Goal: Task Accomplishment & Management: Manage account settings

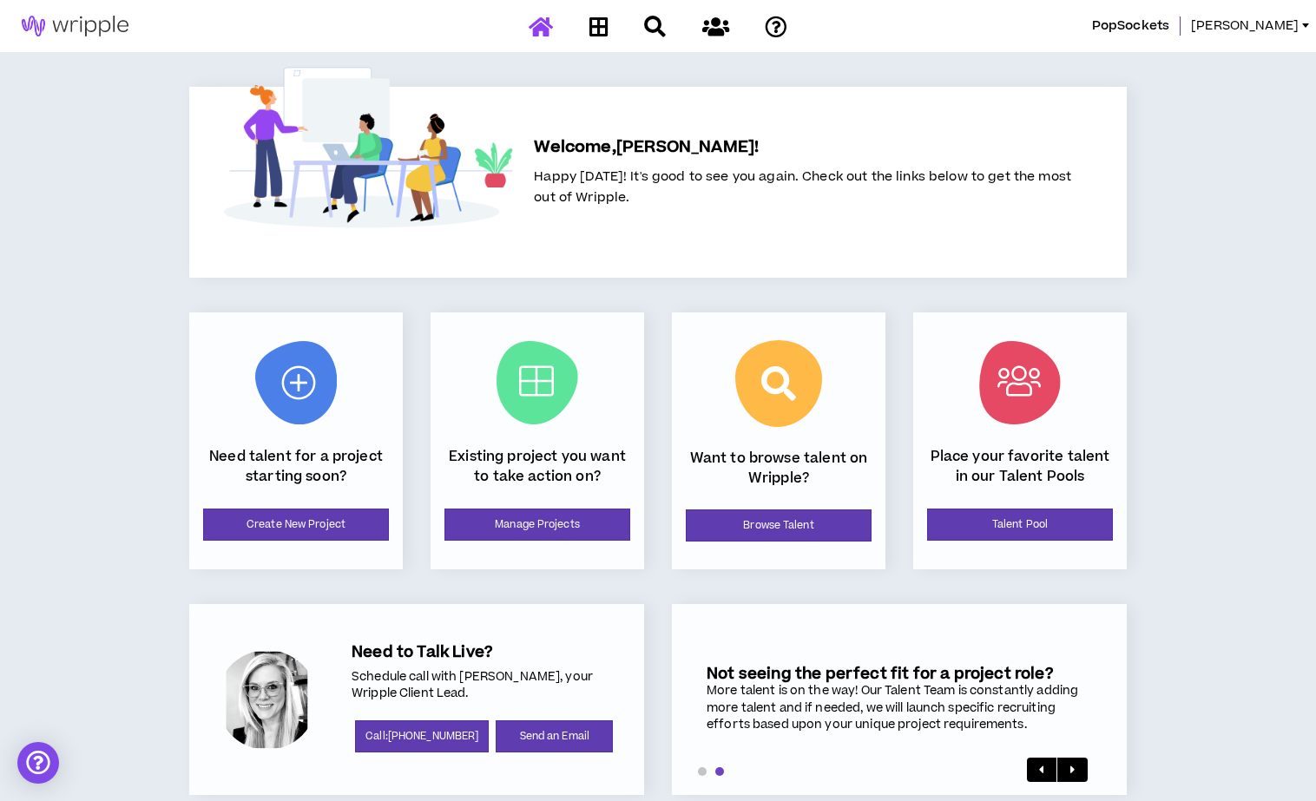
scroll to position [29, 0]
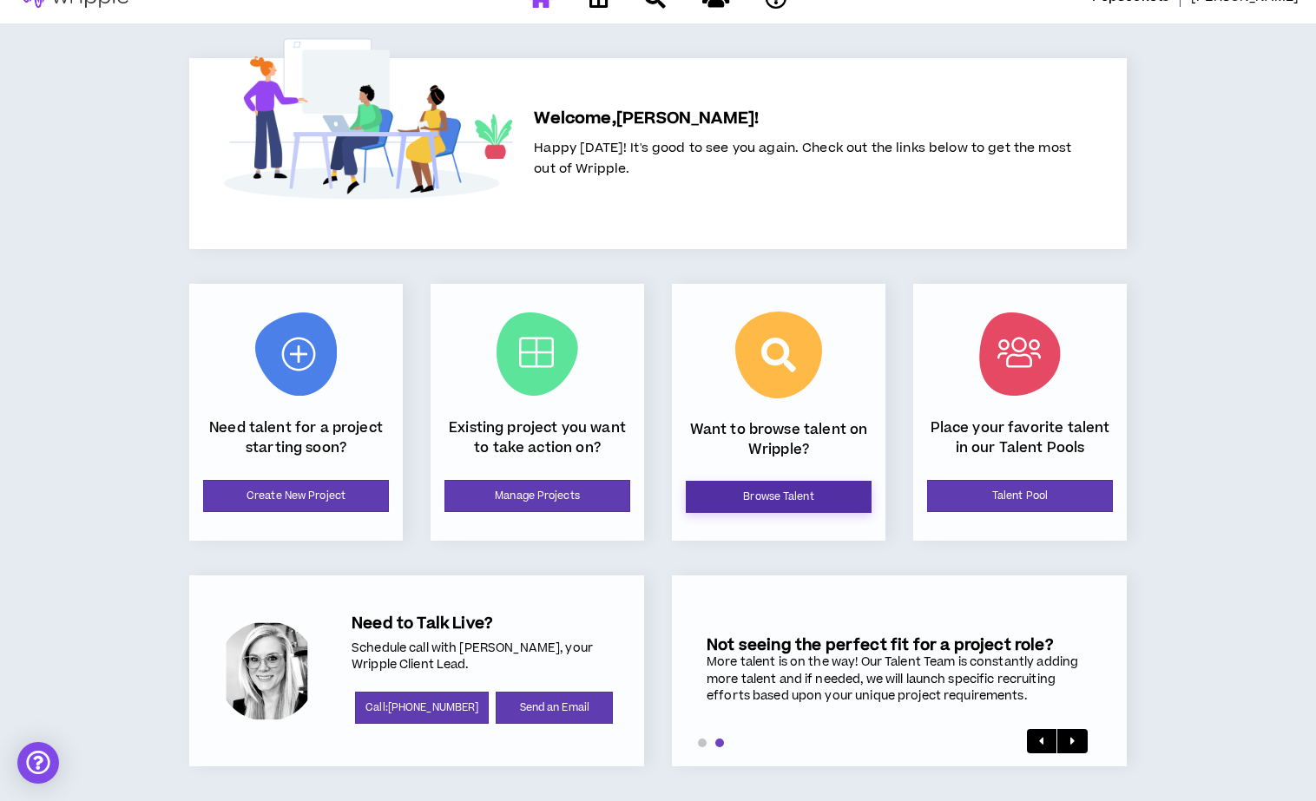
click at [743, 502] on link "Browse Talent" at bounding box center [779, 497] width 186 height 32
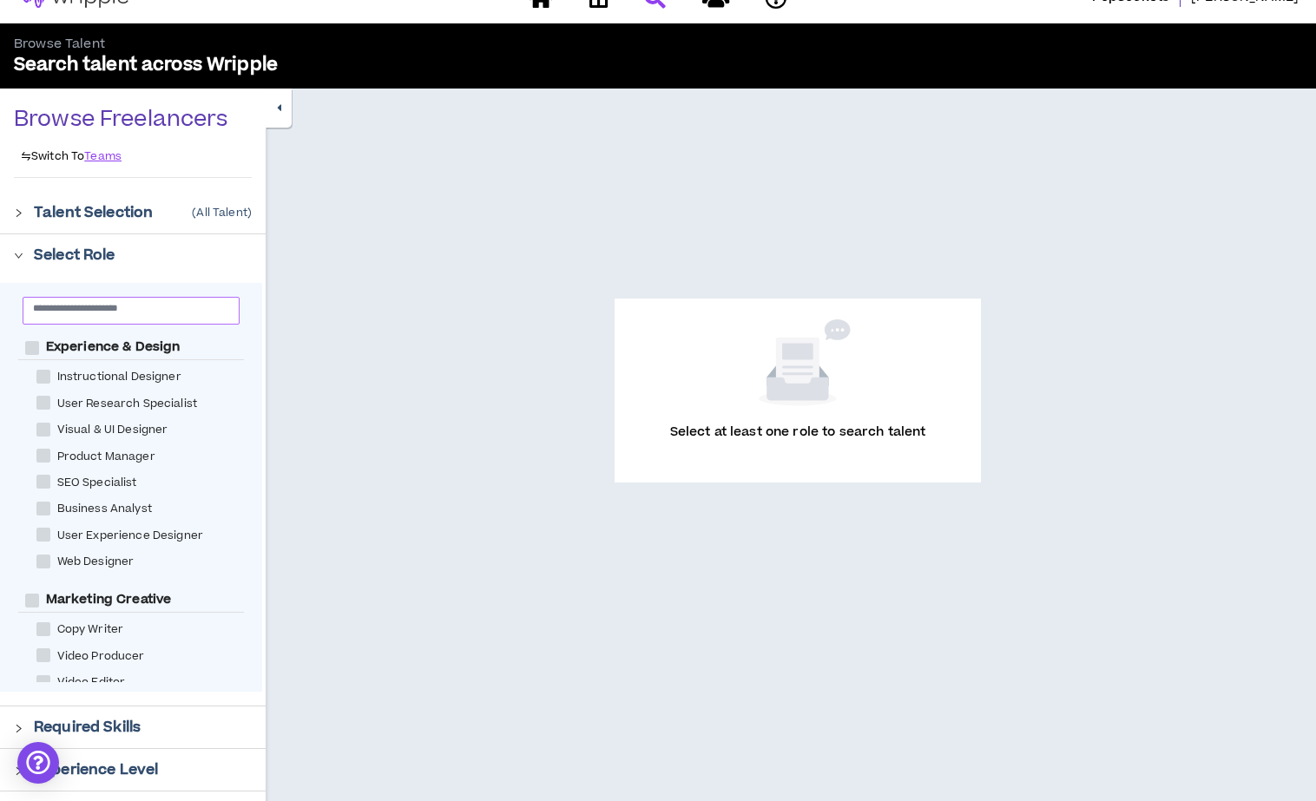
click at [65, 310] on input "text" at bounding box center [124, 307] width 182 height 13
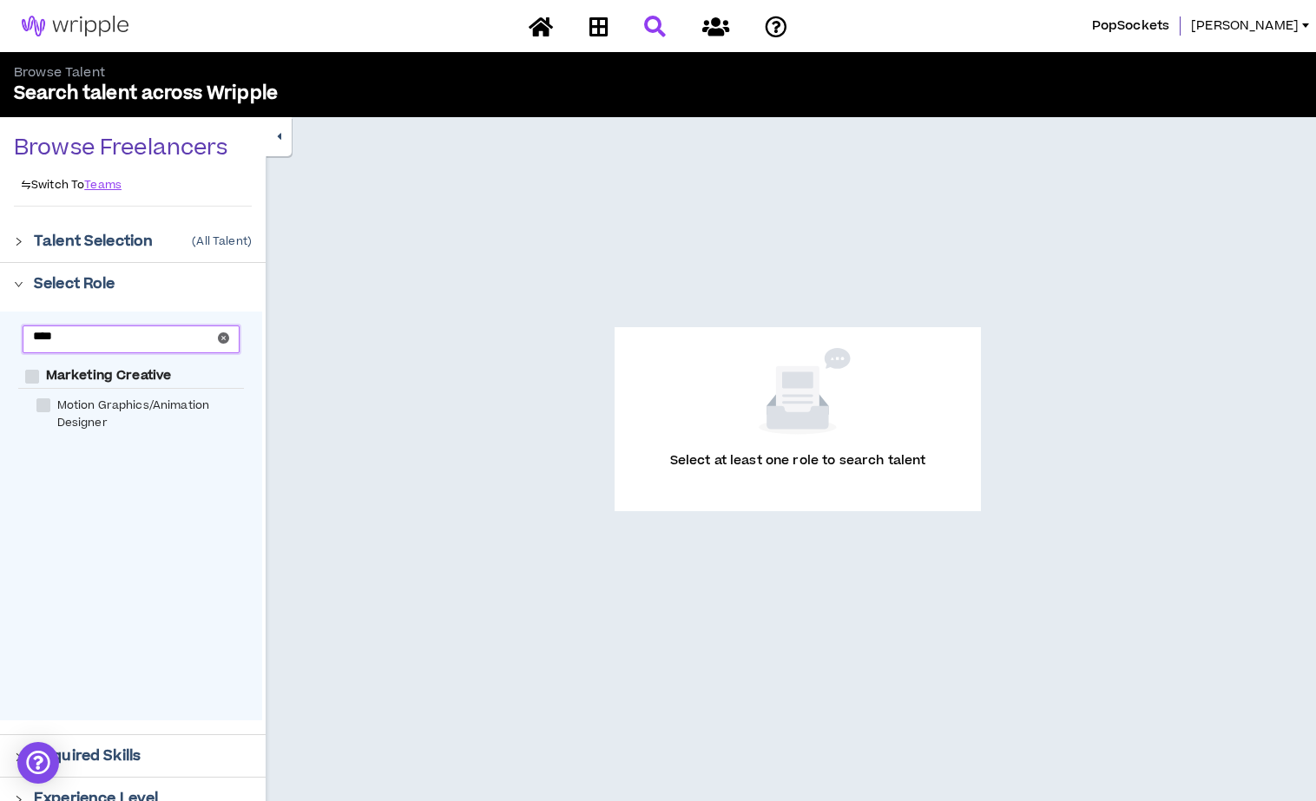
type input "****"
click at [40, 405] on span at bounding box center [43, 405] width 14 height 14
checkbox Designer "****"
checkbox Creative "****"
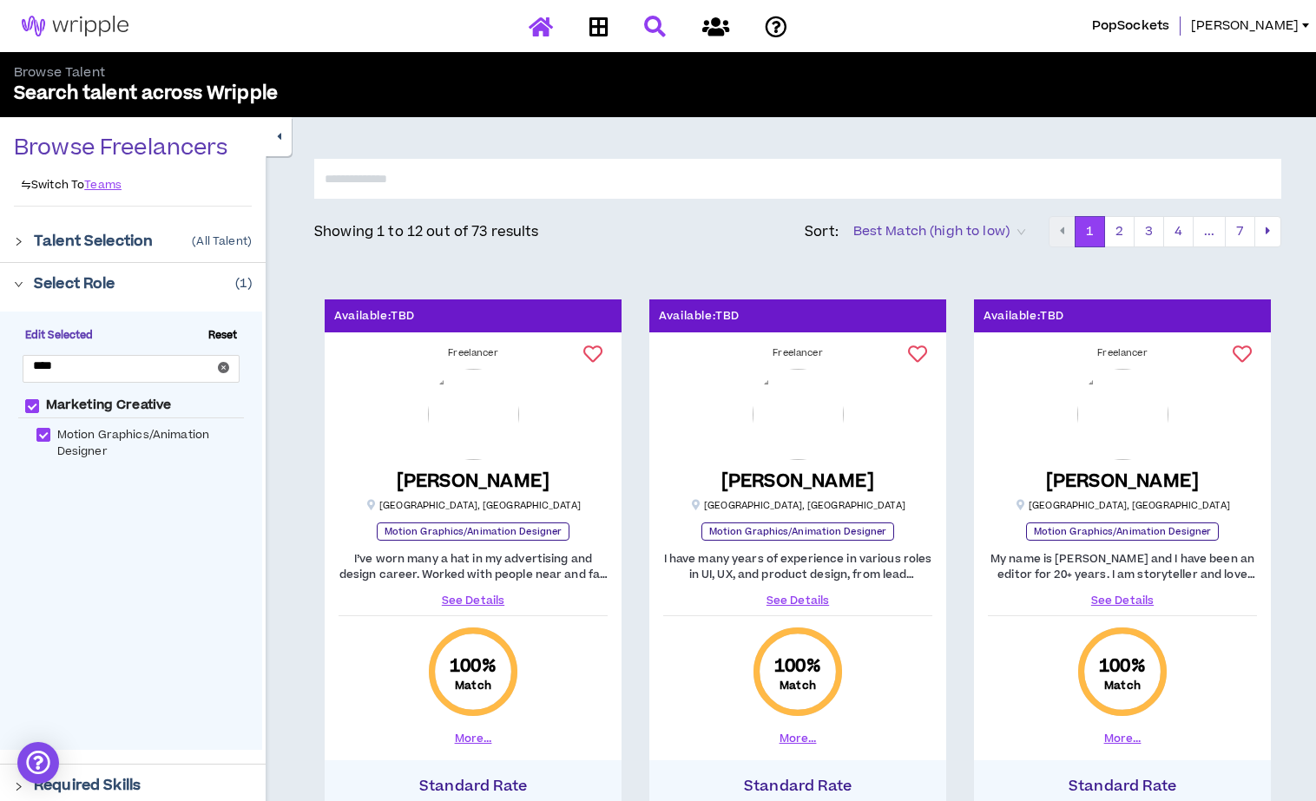
click at [538, 35] on icon at bounding box center [541, 27] width 24 height 22
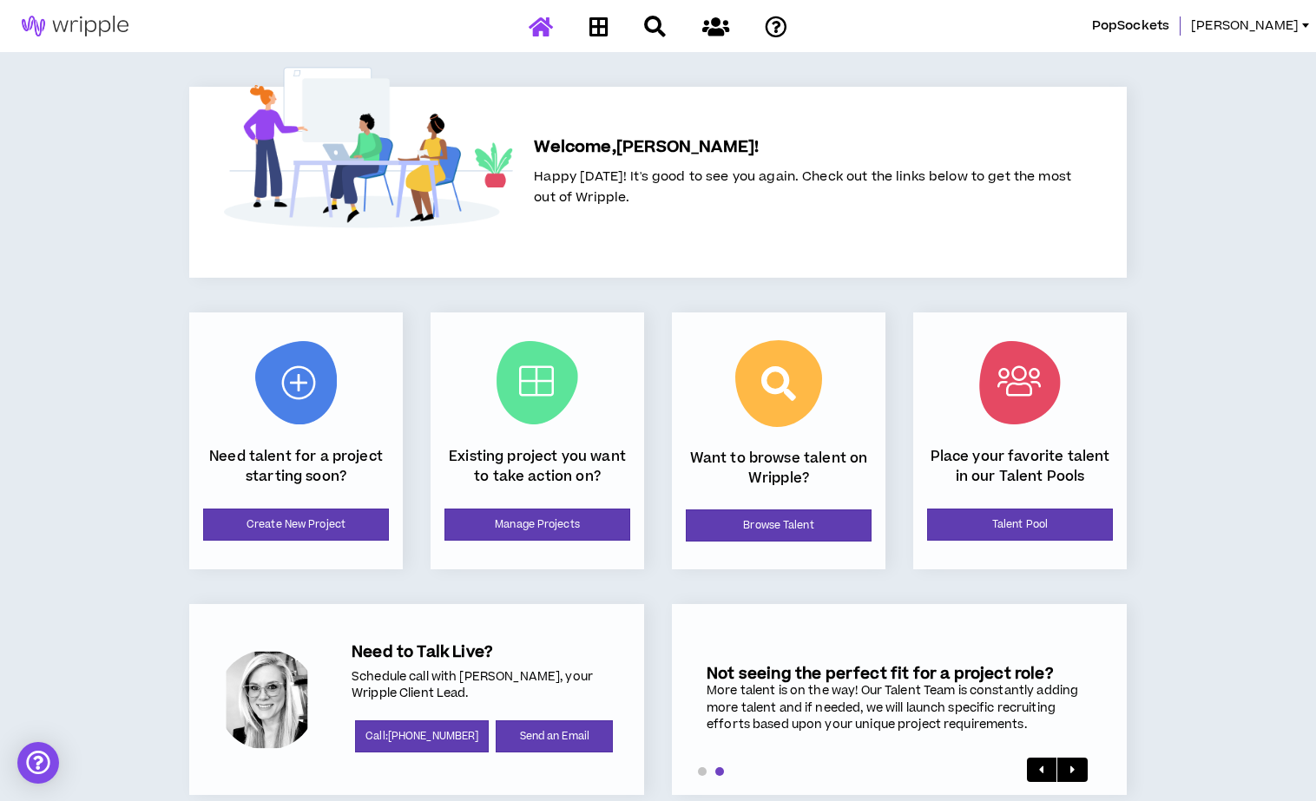
click at [1169, 35] on span "PopSockets" at bounding box center [1130, 25] width 77 height 19
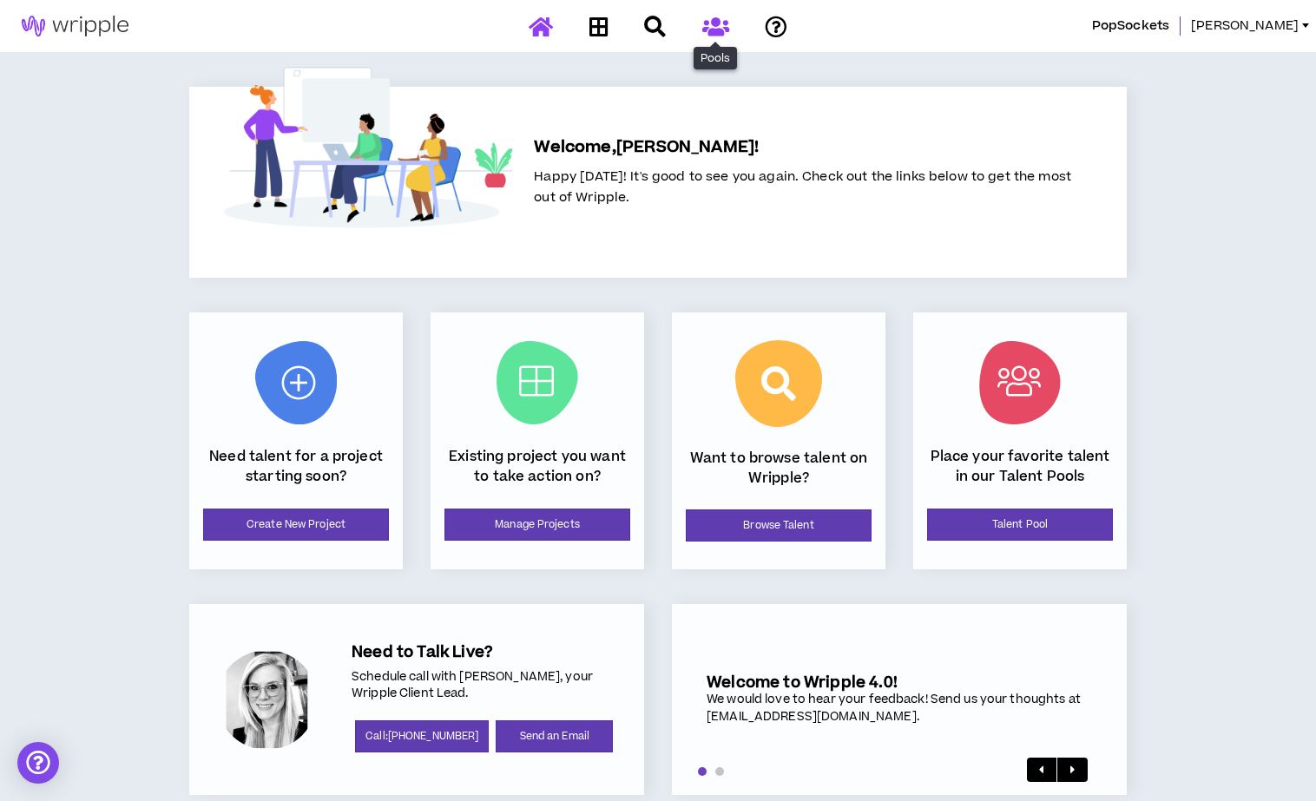
click at [716, 29] on icon at bounding box center [715, 27] width 27 height 22
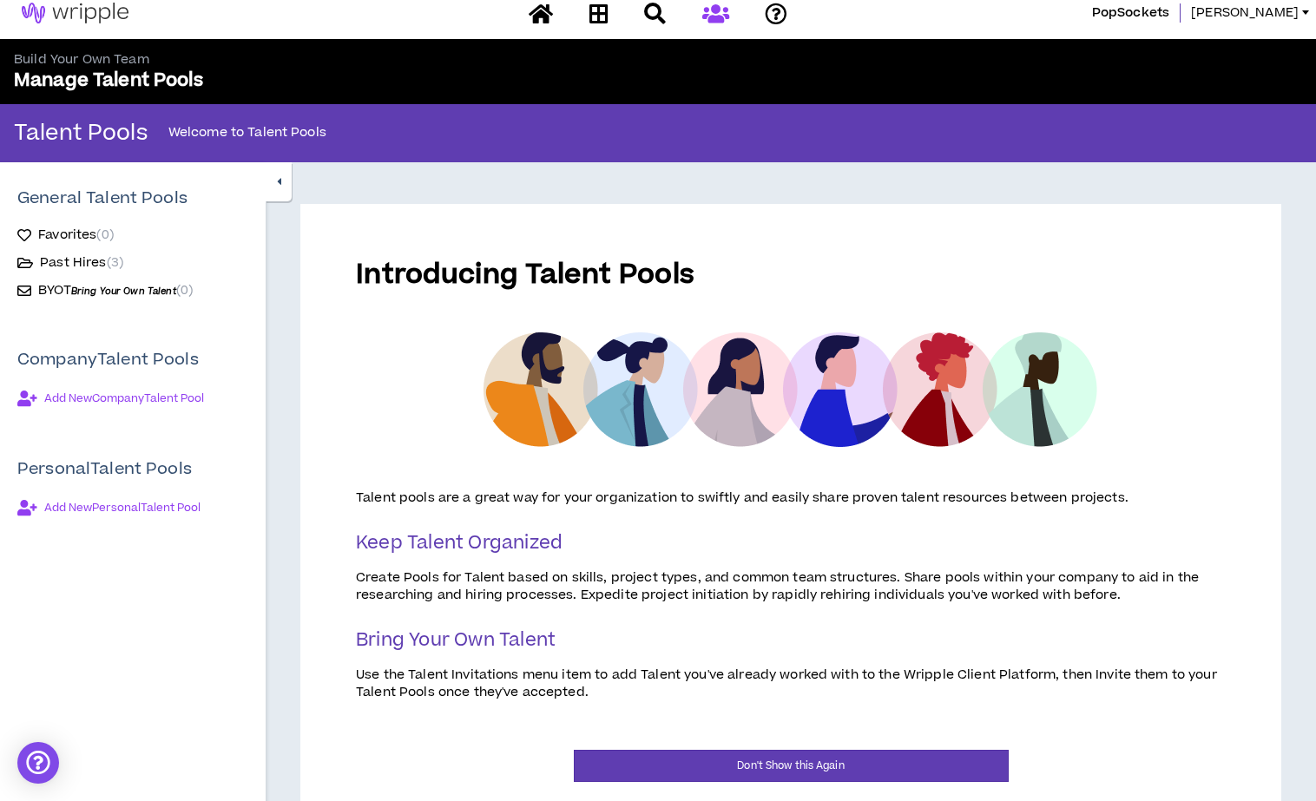
scroll to position [15, 0]
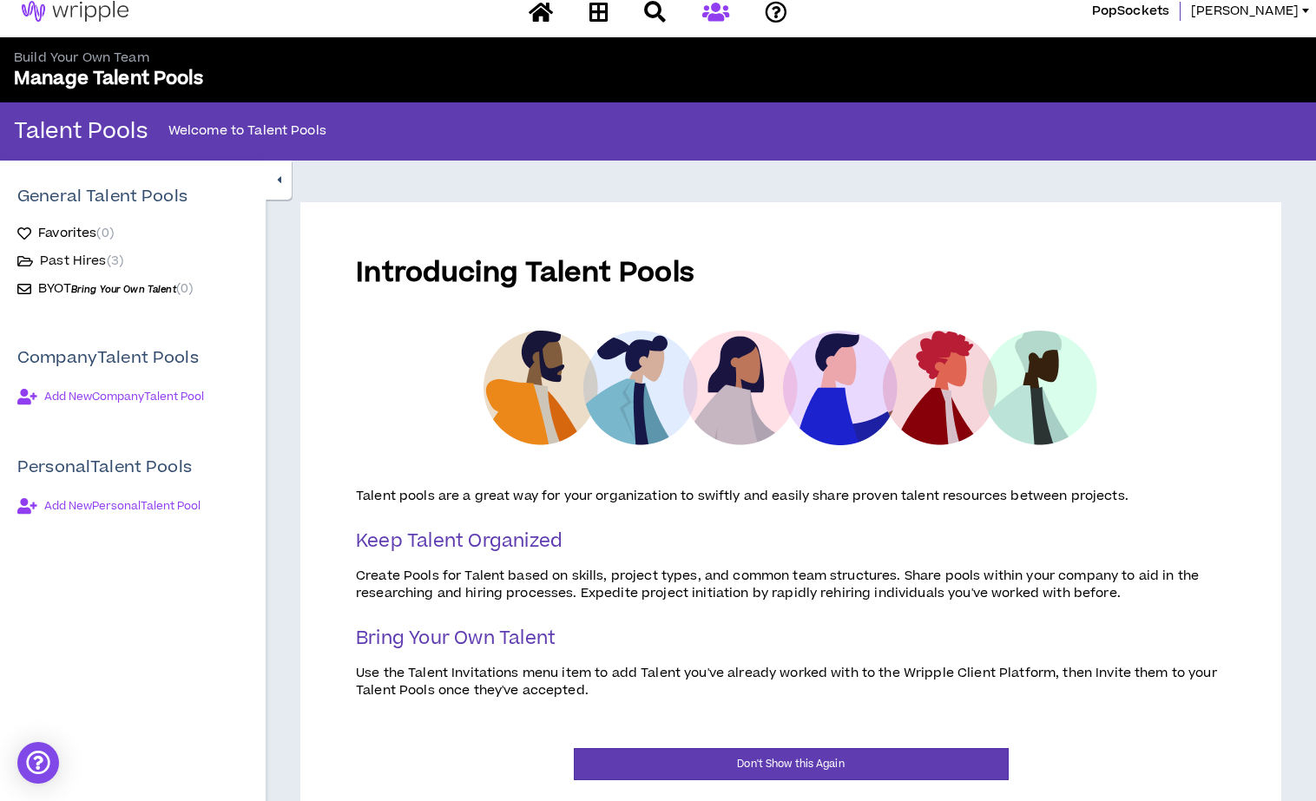
click at [63, 267] on span "Past Hires ( 3 )" at bounding box center [81, 261] width 83 height 17
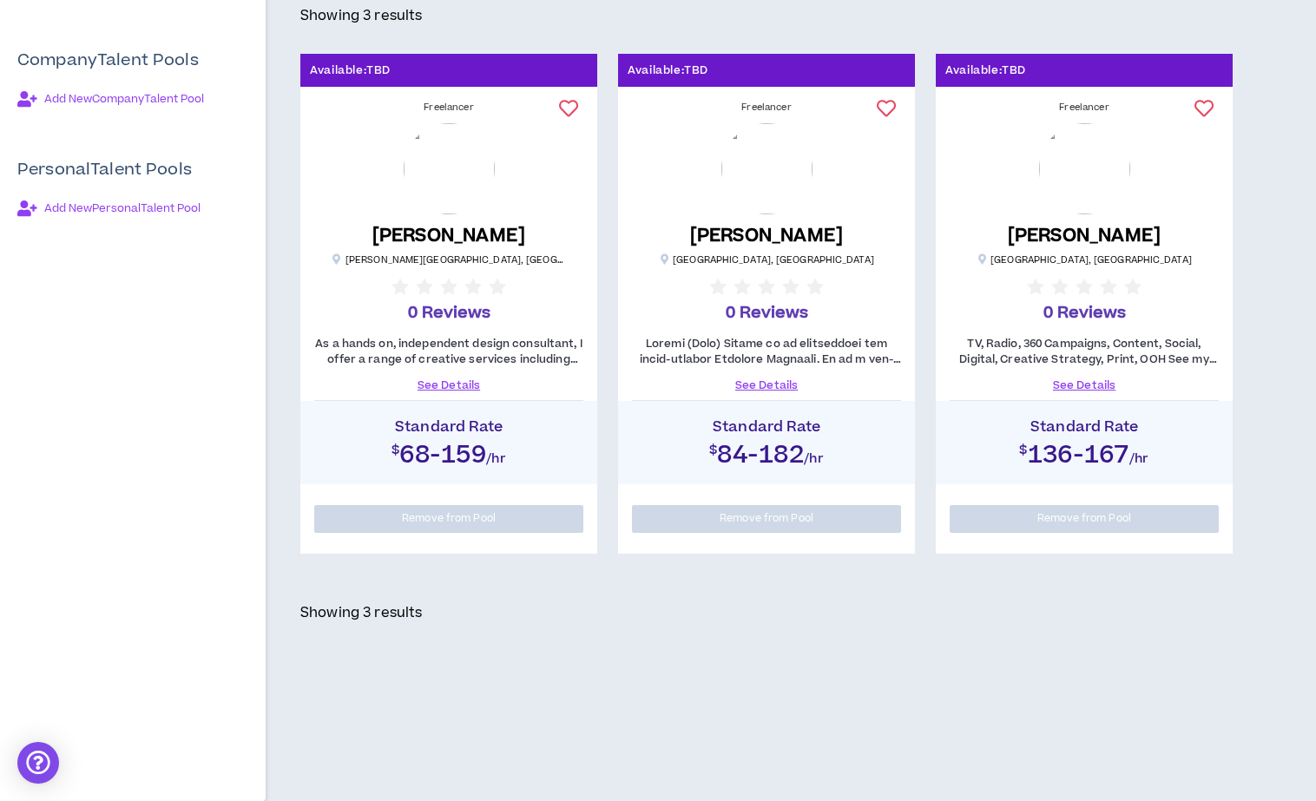
scroll to position [312, 0]
click at [763, 389] on link "See Details" at bounding box center [766, 386] width 269 height 16
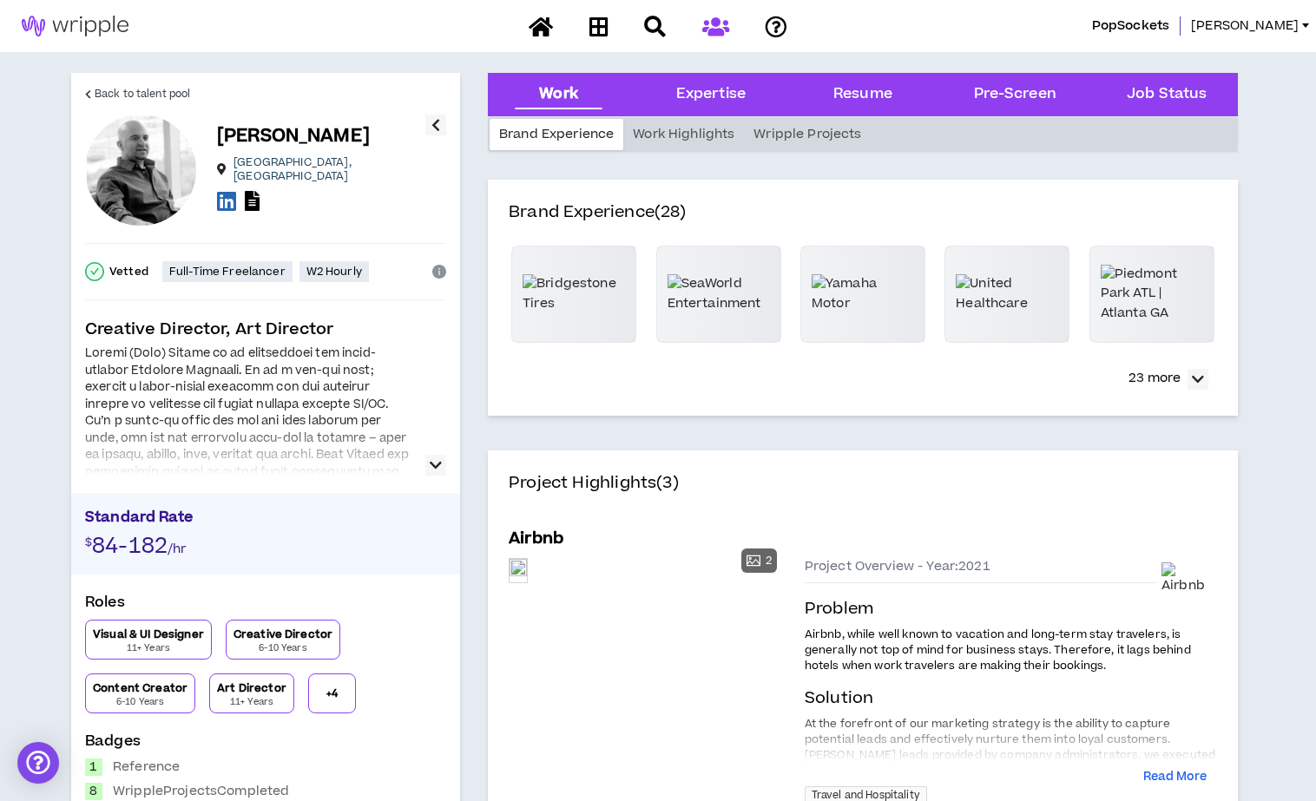
scroll to position [2, 0]
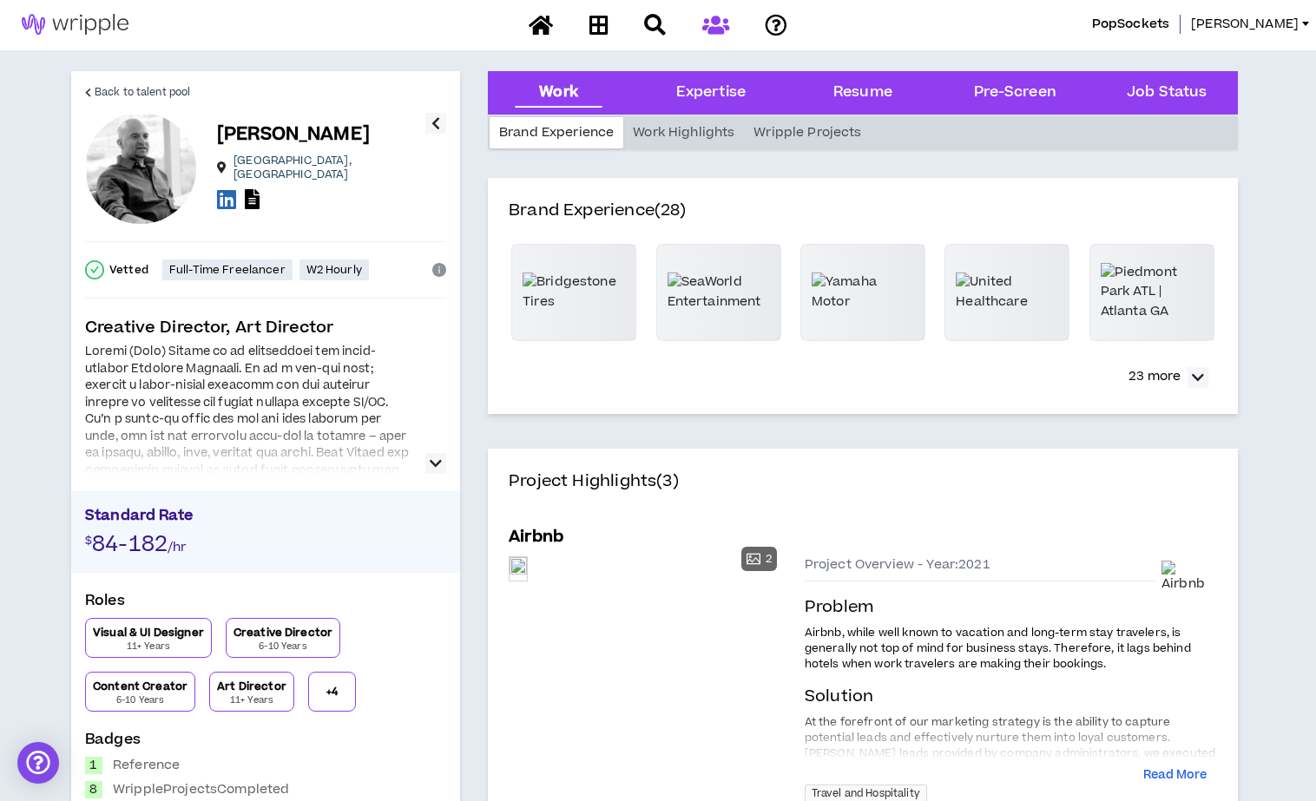
click at [332, 694] on p "+ 4" at bounding box center [331, 692] width 11 height 14
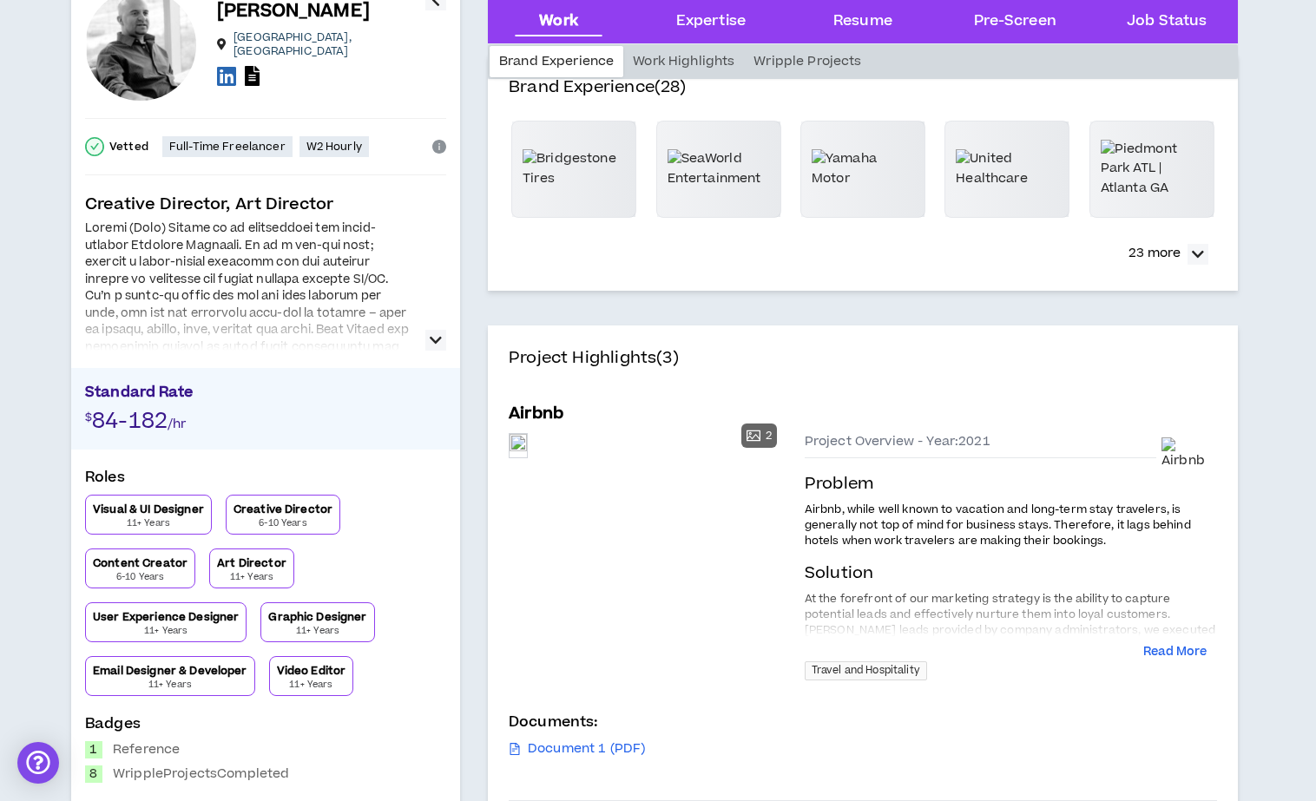
scroll to position [0, 0]
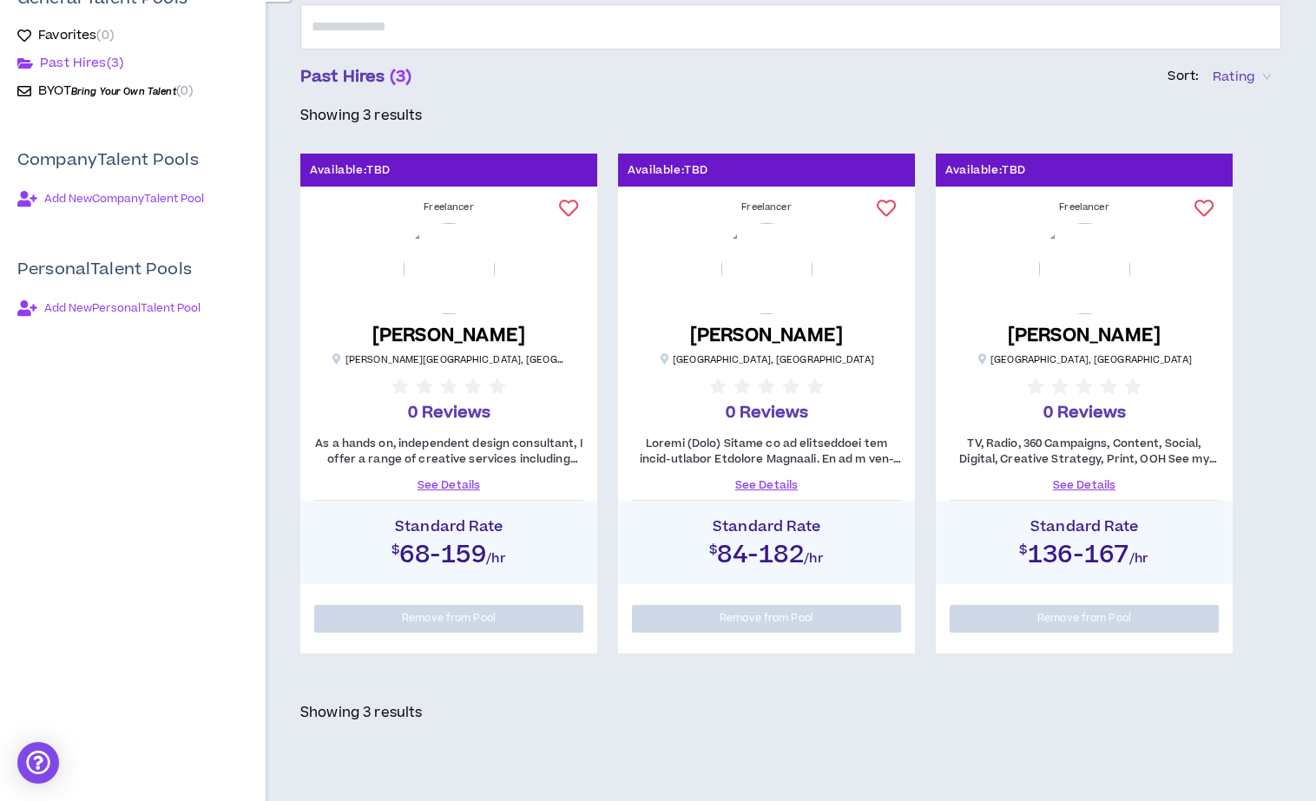
scroll to position [215, 0]
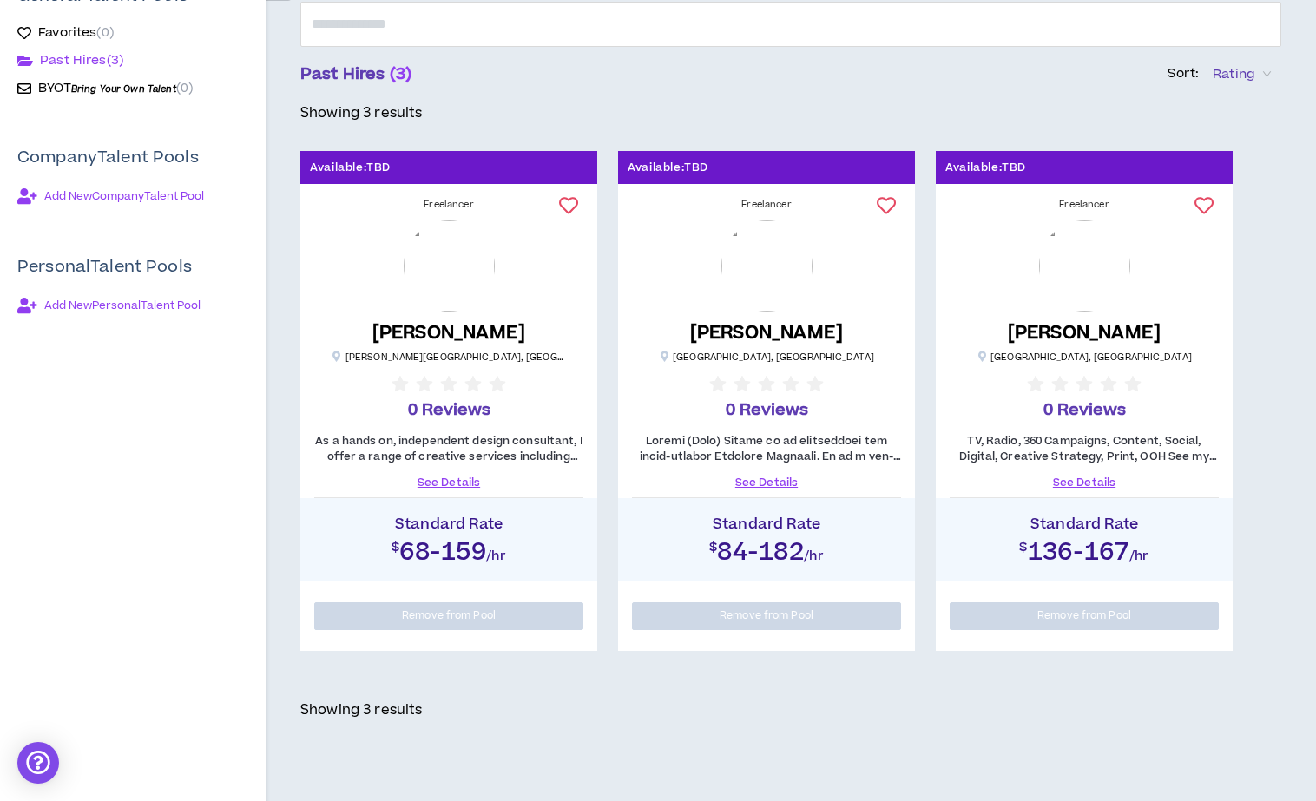
click at [480, 287] on img at bounding box center [449, 265] width 91 height 91
click at [453, 482] on link "See Details" at bounding box center [448, 483] width 269 height 16
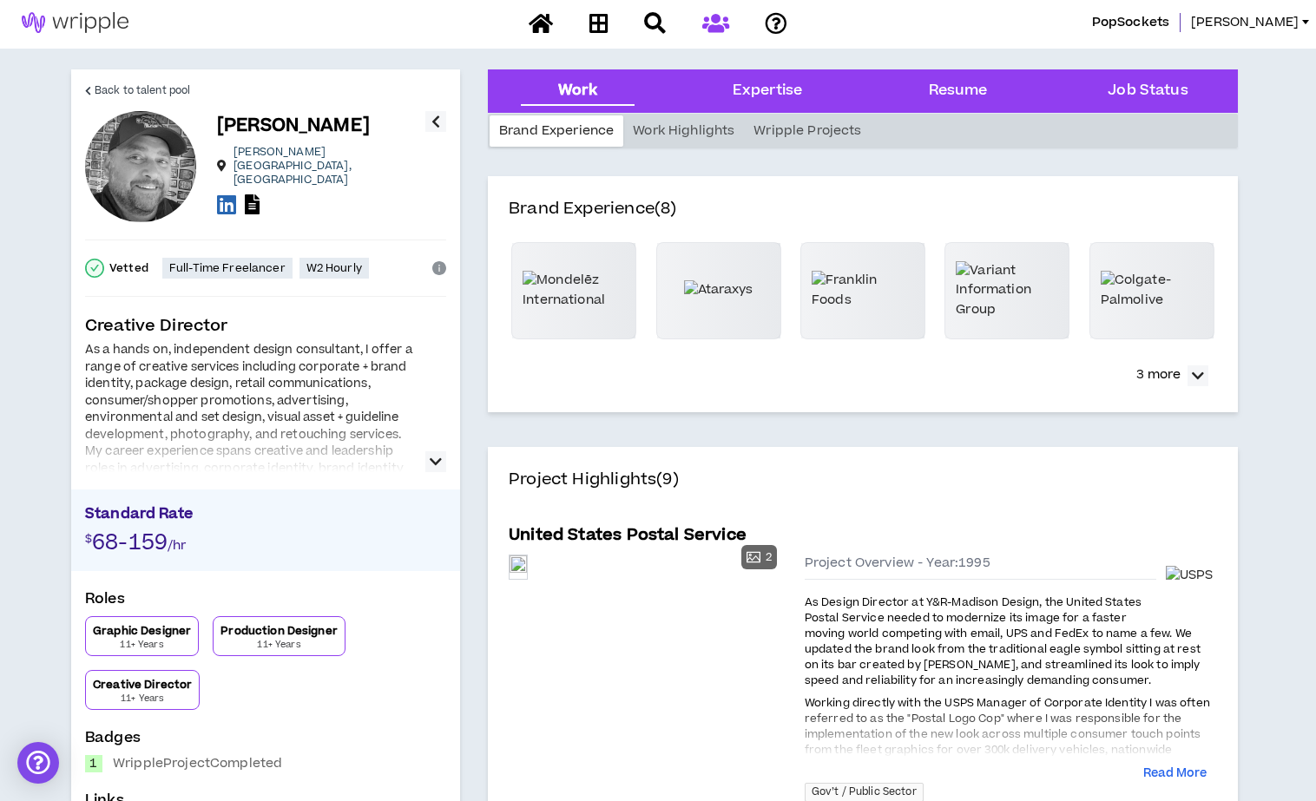
scroll to position [33, 0]
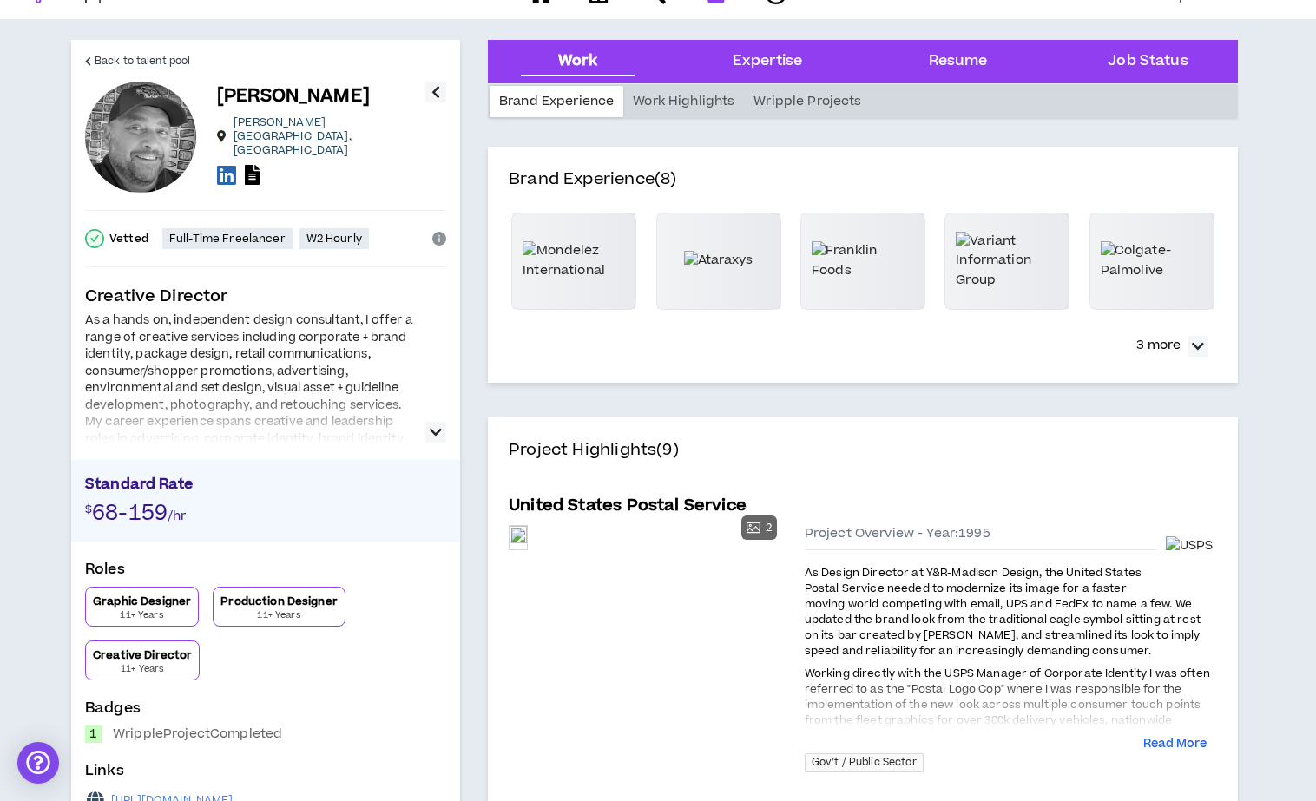
click at [436, 430] on icon "button" at bounding box center [436, 432] width 12 height 21
